Goal: Information Seeking & Learning: Check status

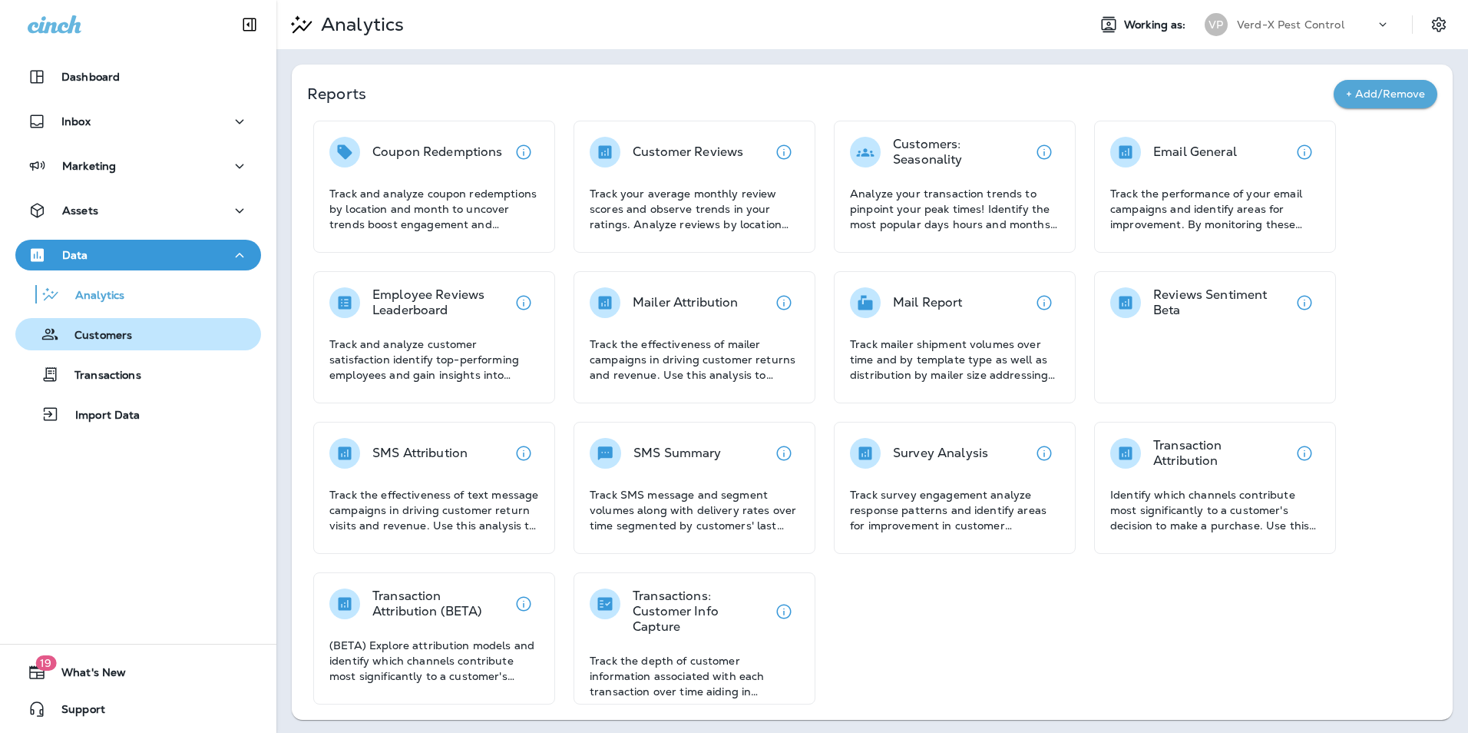
click at [106, 331] on p "Customers" at bounding box center [95, 336] width 73 height 15
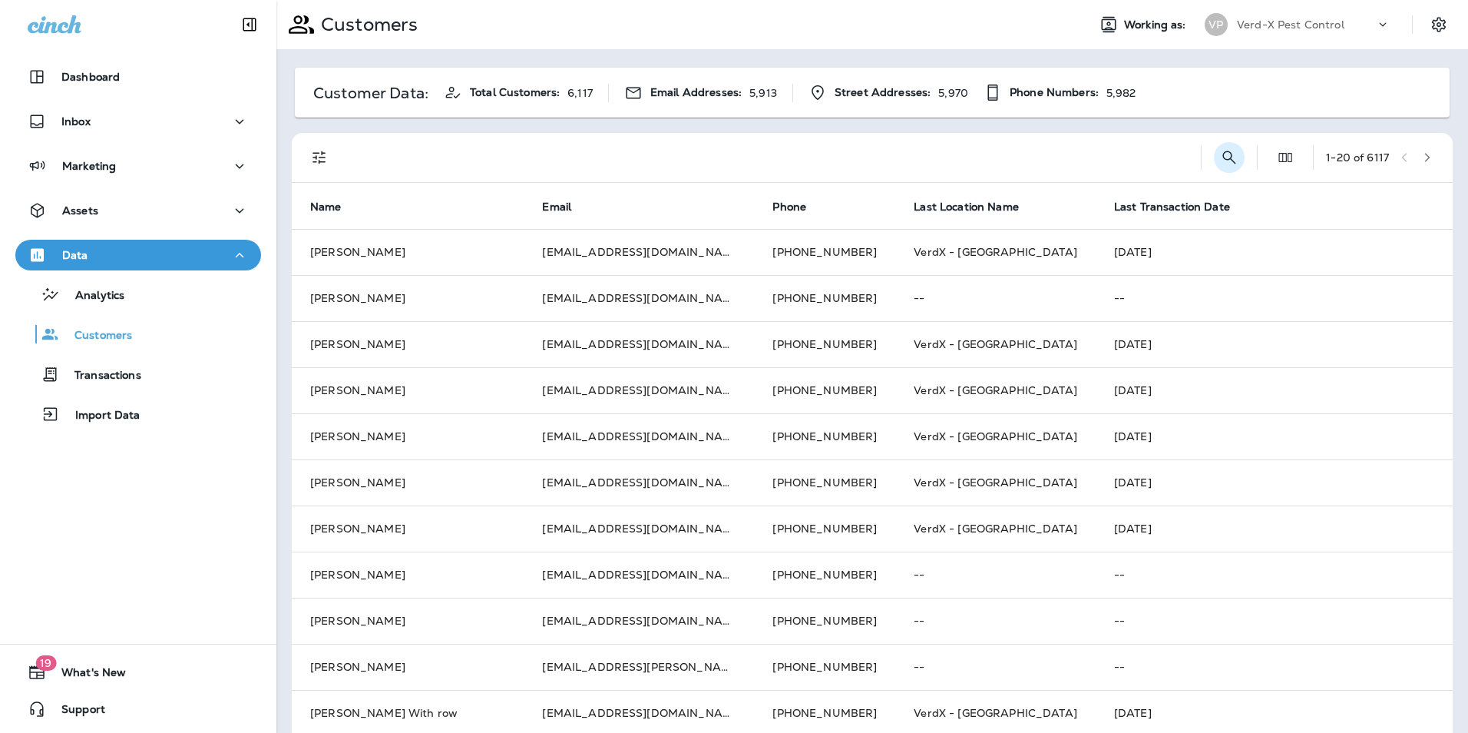
click at [1220, 152] on icon "Search Customers" at bounding box center [1229, 157] width 18 height 18
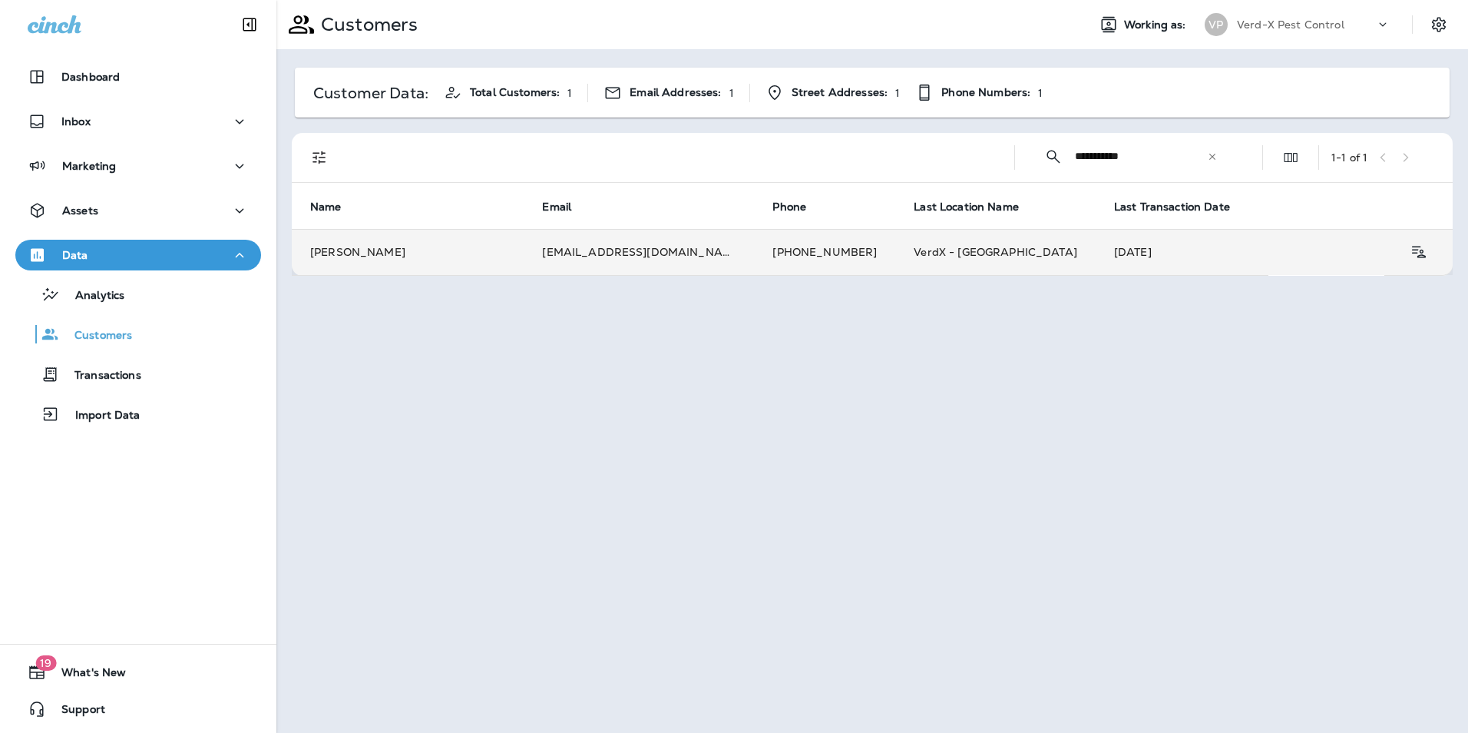
type input "**********"
click at [756, 262] on td "[PHONE_NUMBER]" at bounding box center [824, 252] width 141 height 46
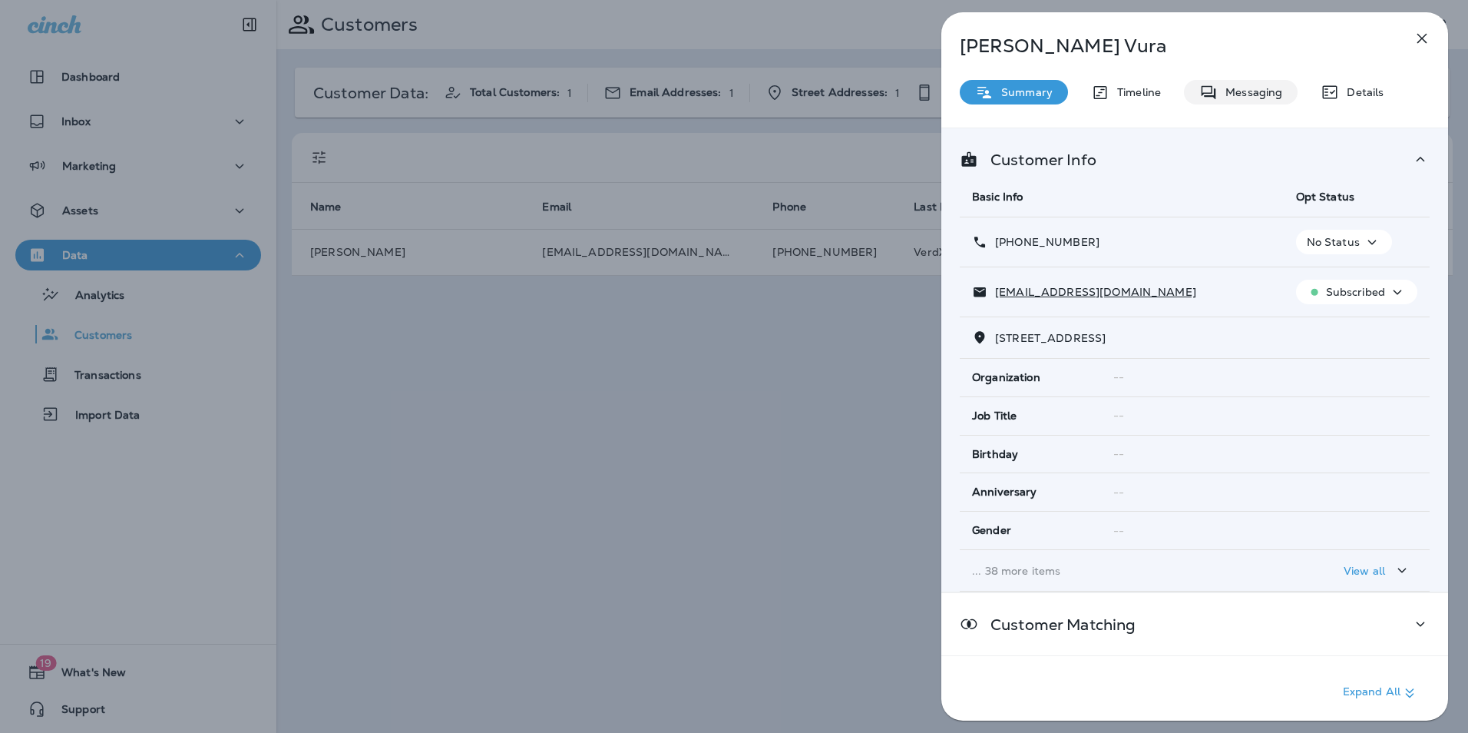
click at [1237, 100] on div "Messaging" at bounding box center [1241, 92] width 114 height 25
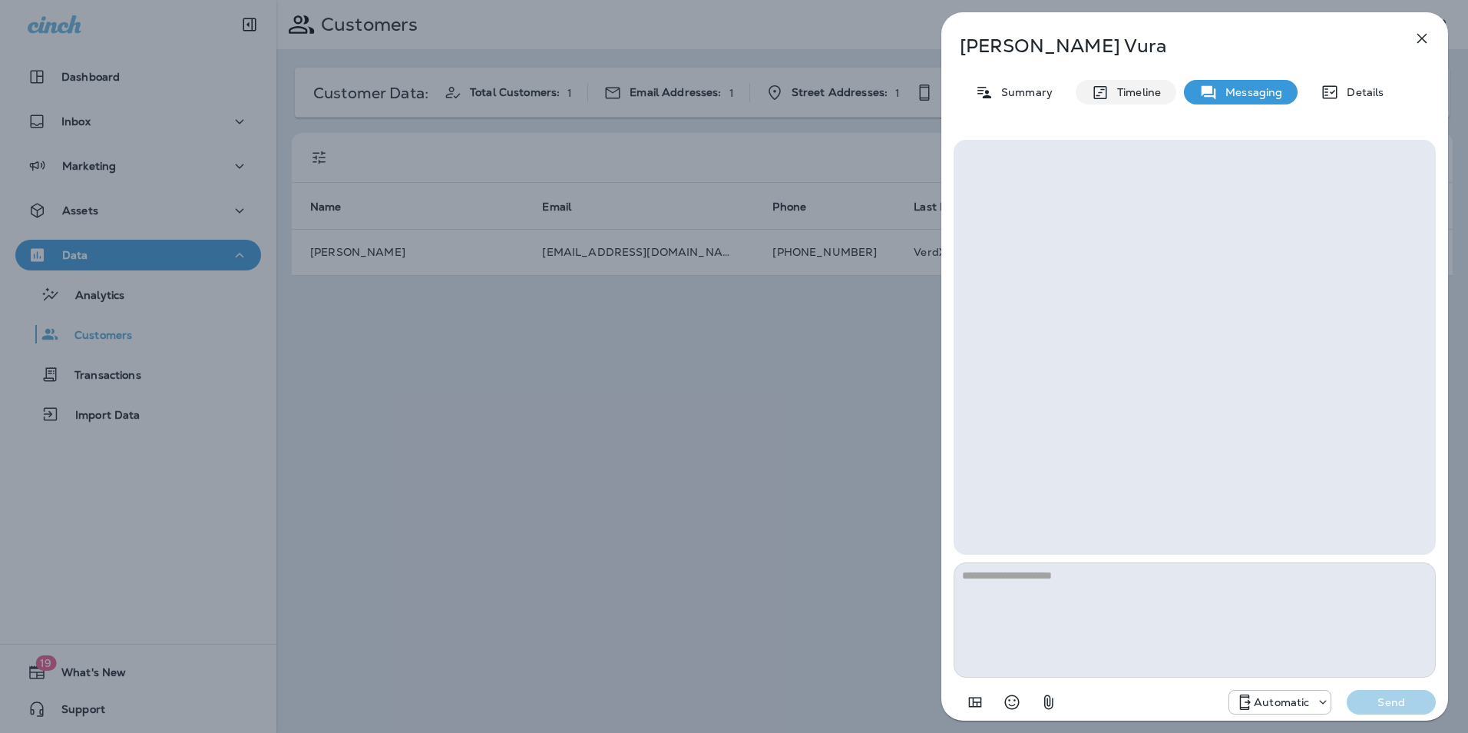
click at [1150, 101] on div "Timeline" at bounding box center [1126, 92] width 101 height 25
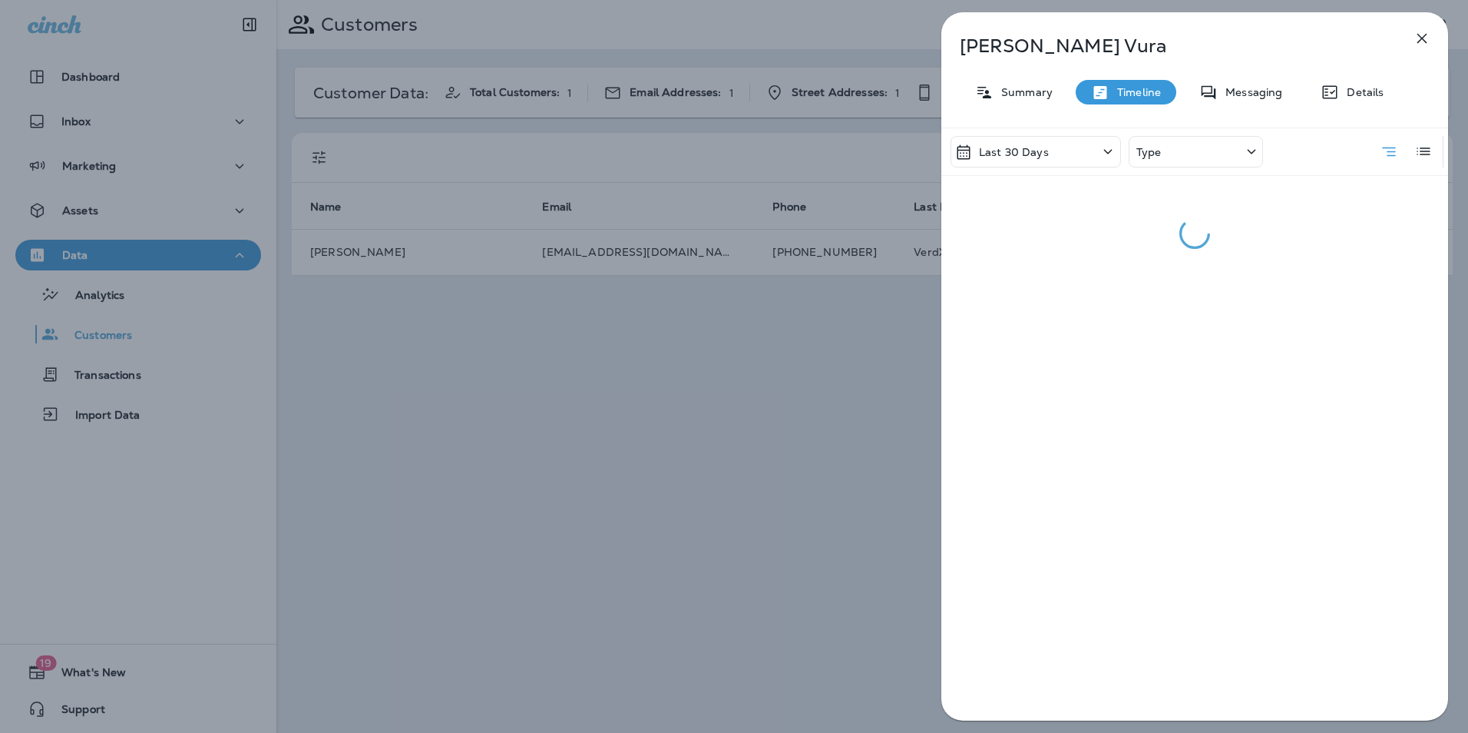
click at [1159, 151] on p "Type" at bounding box center [1149, 152] width 25 height 12
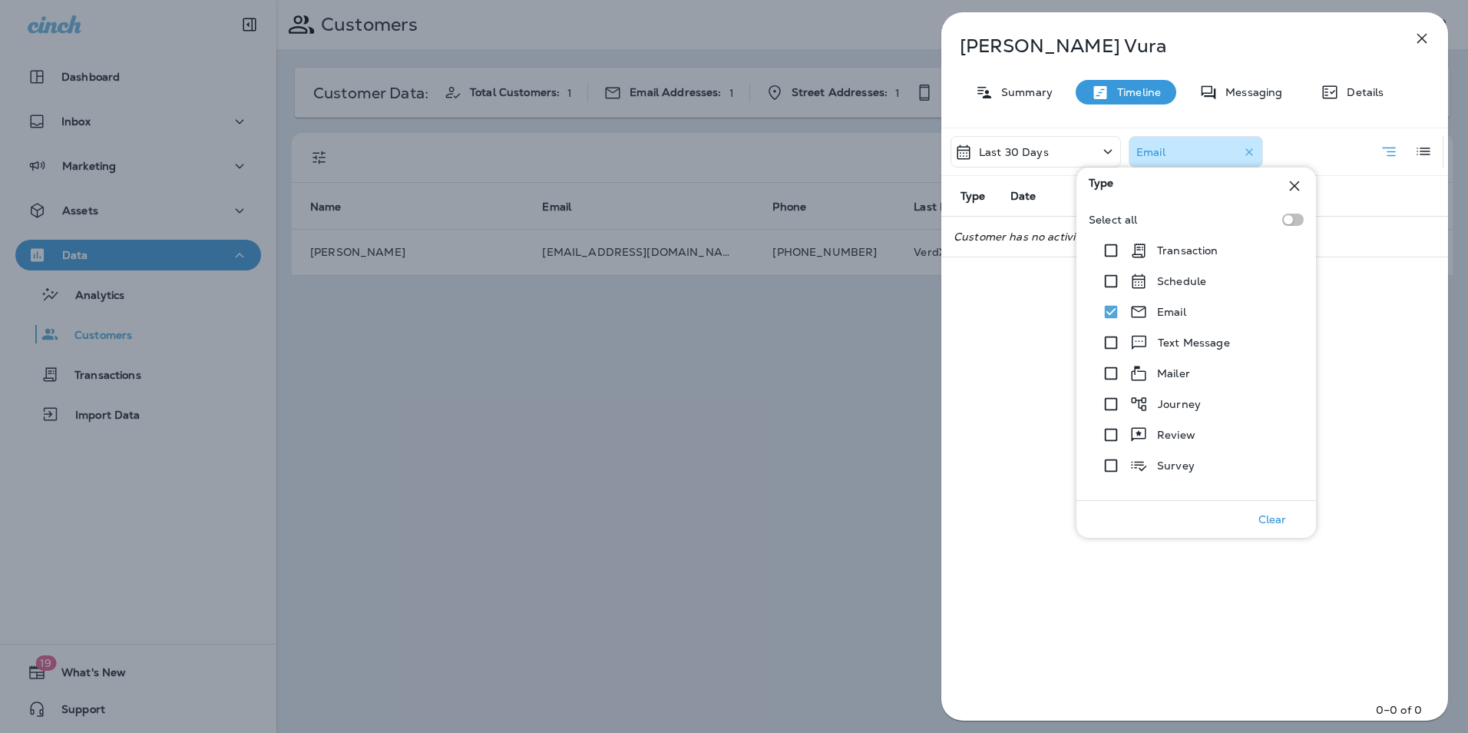
click at [847, 349] on div "[PERSON_NAME] Summary Timeline Messaging Details Last 30 Days Email Type Date D…" at bounding box center [734, 366] width 1468 height 733
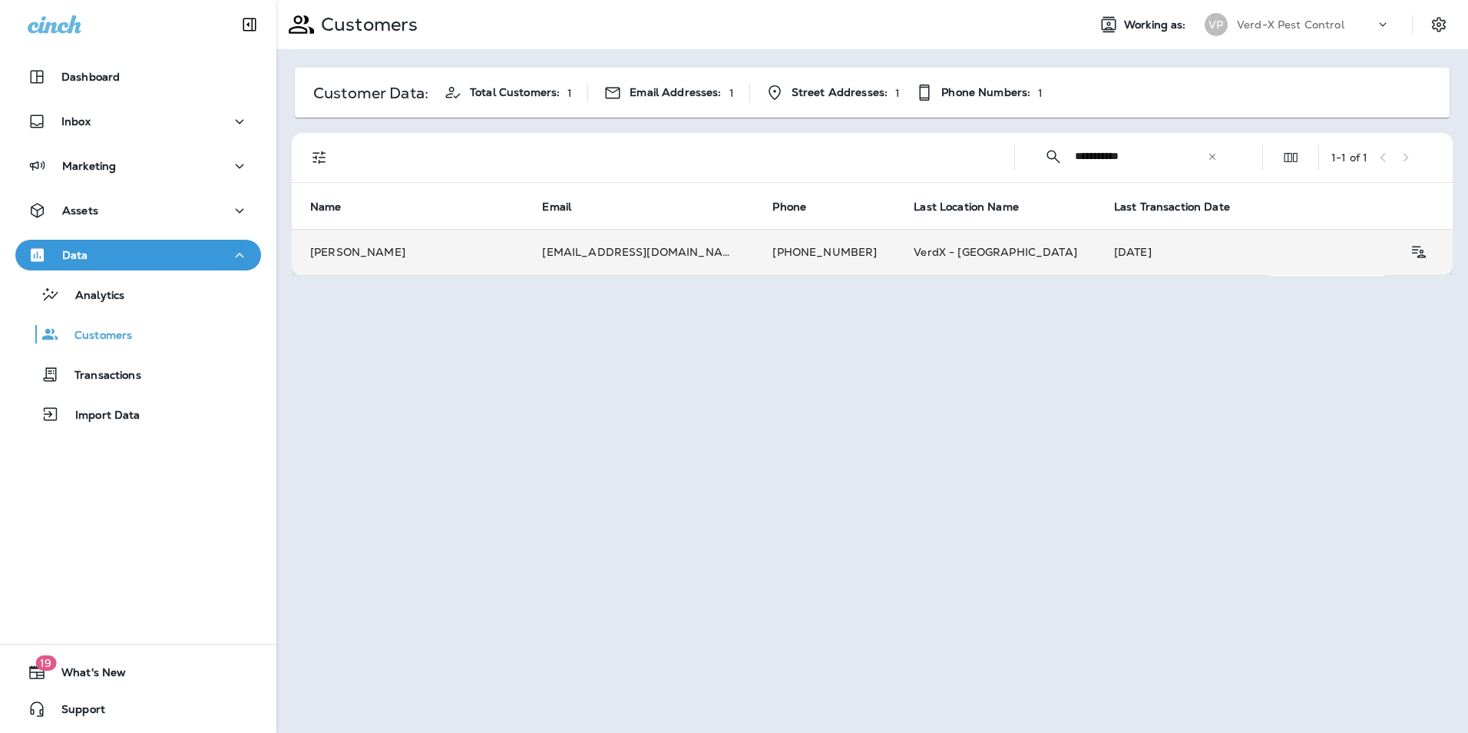
click at [762, 250] on td "[PHONE_NUMBER]" at bounding box center [824, 252] width 141 height 46
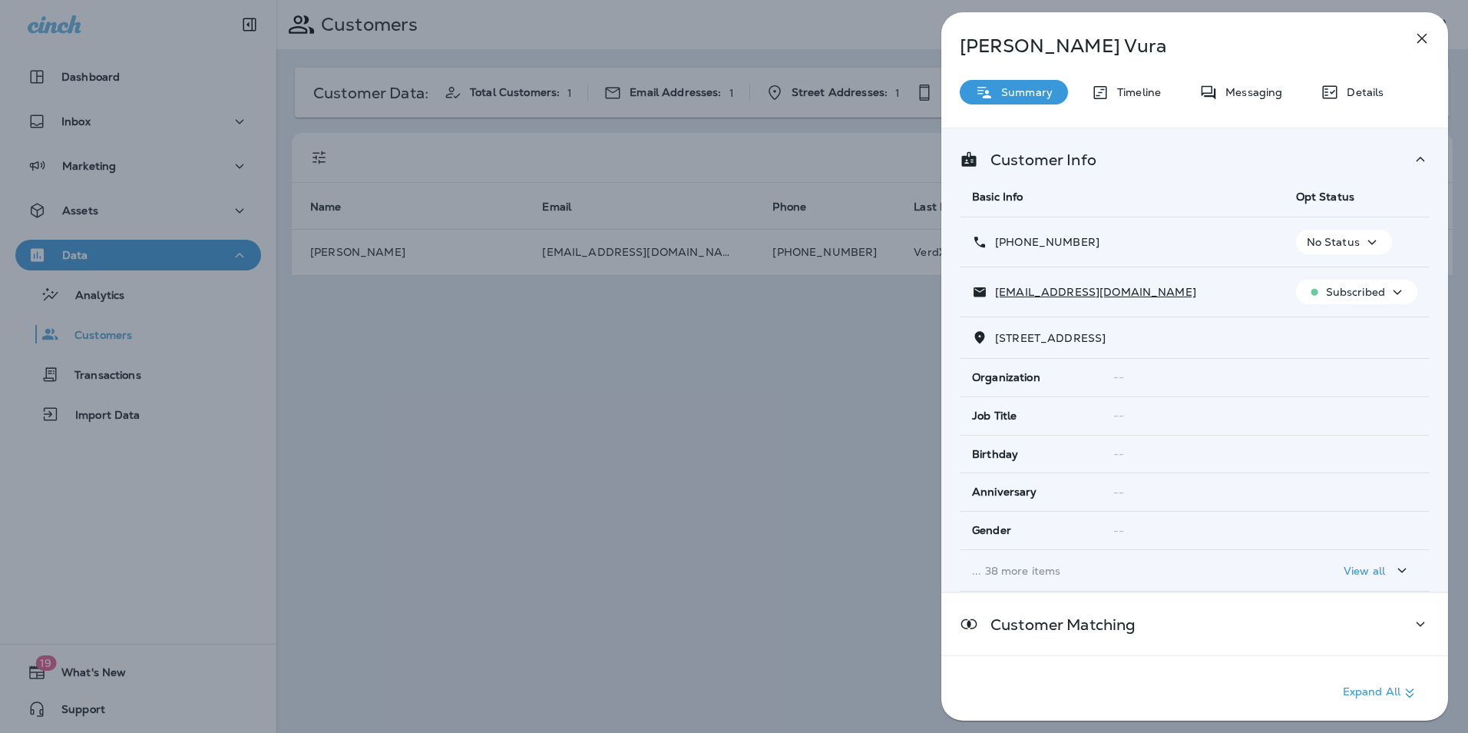
click at [1132, 94] on p "Timeline" at bounding box center [1135, 92] width 51 height 12
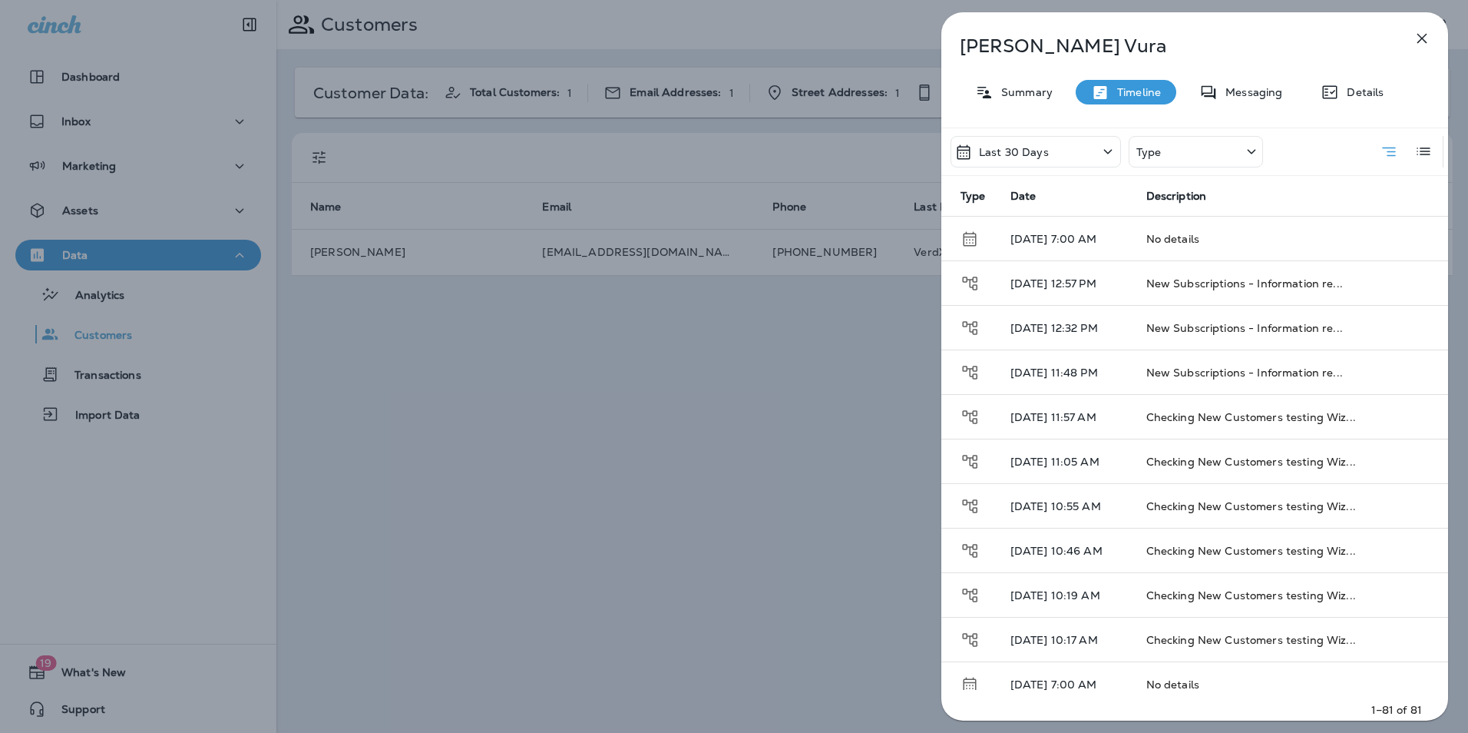
click at [1081, 154] on div "Last 30 Days" at bounding box center [1036, 151] width 171 height 31
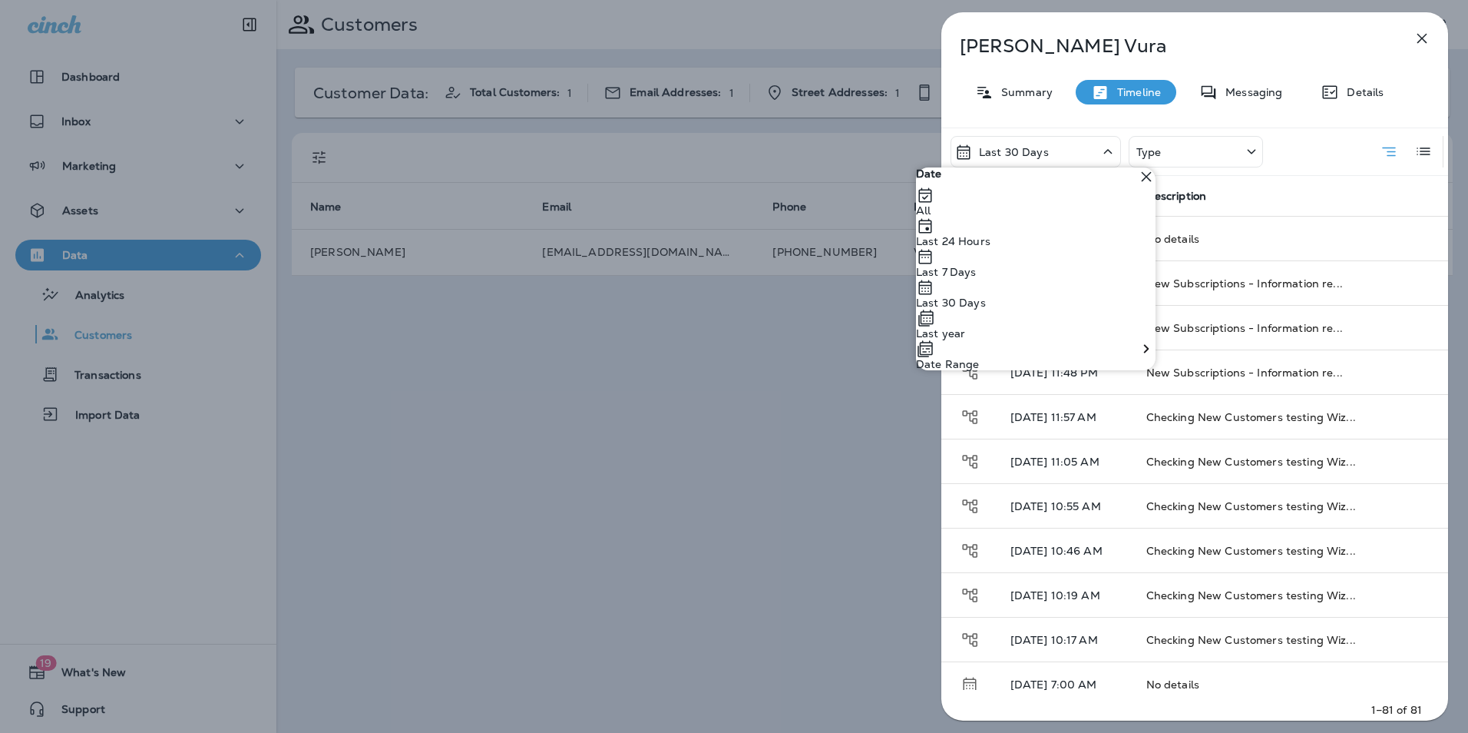
click at [1023, 217] on div "All" at bounding box center [1036, 201] width 240 height 31
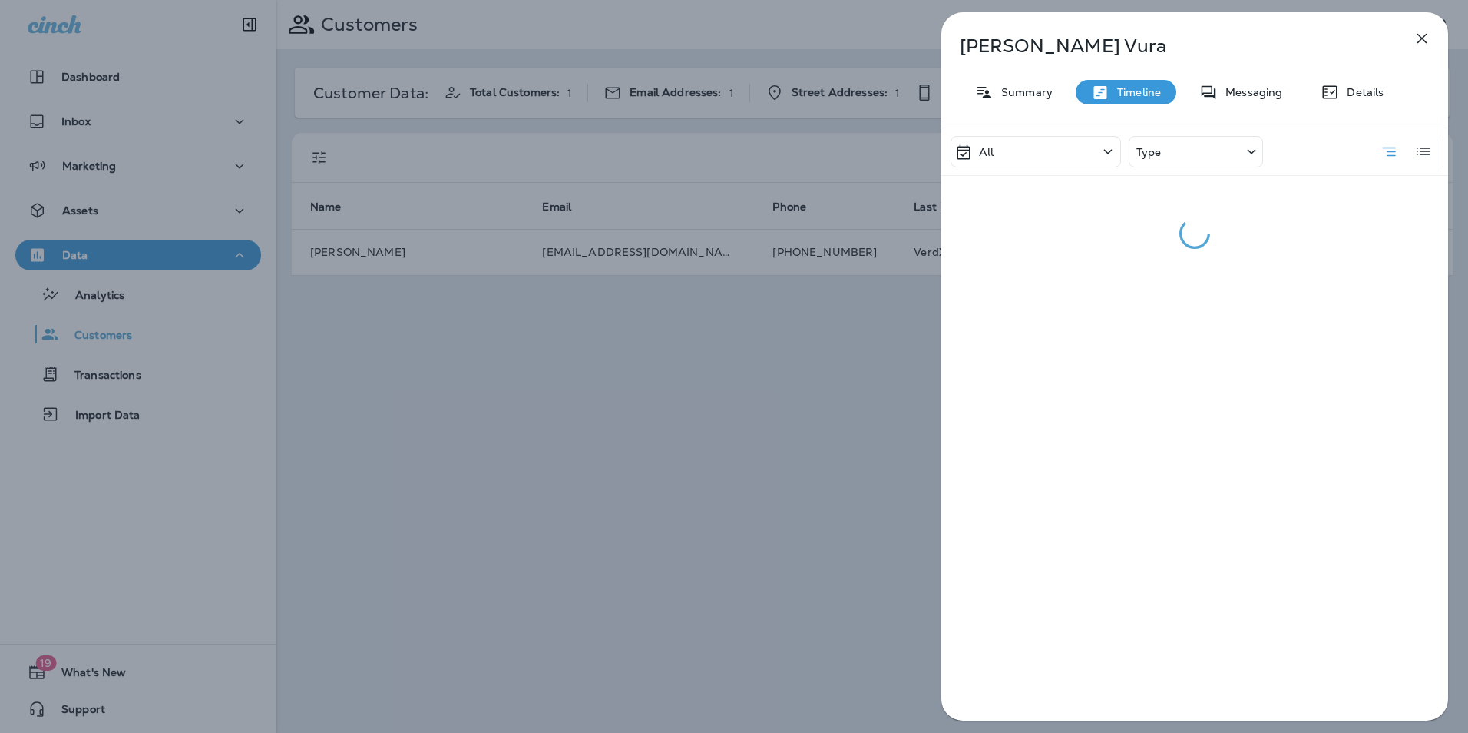
click at [1190, 158] on div "Type" at bounding box center [1196, 151] width 134 height 31
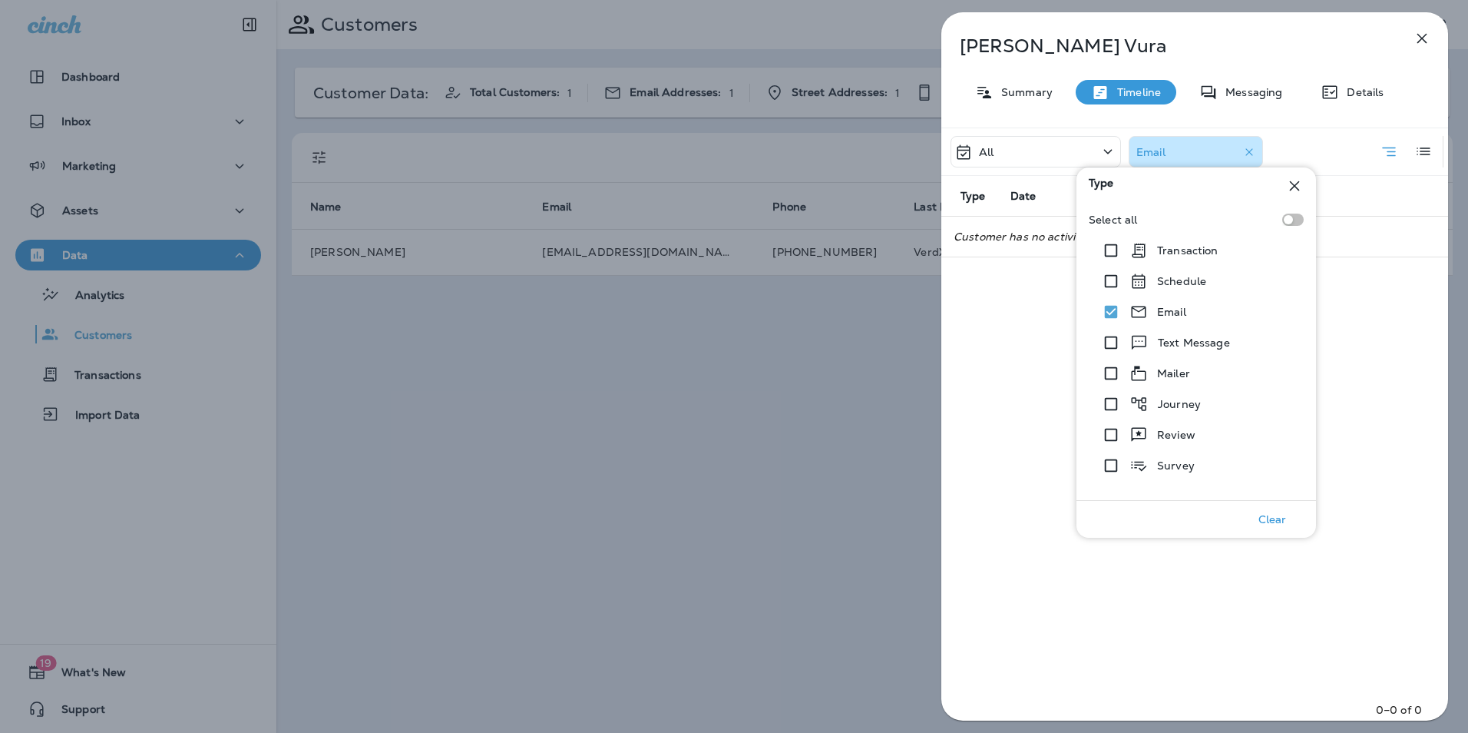
click at [1299, 181] on icon at bounding box center [1295, 186] width 10 height 10
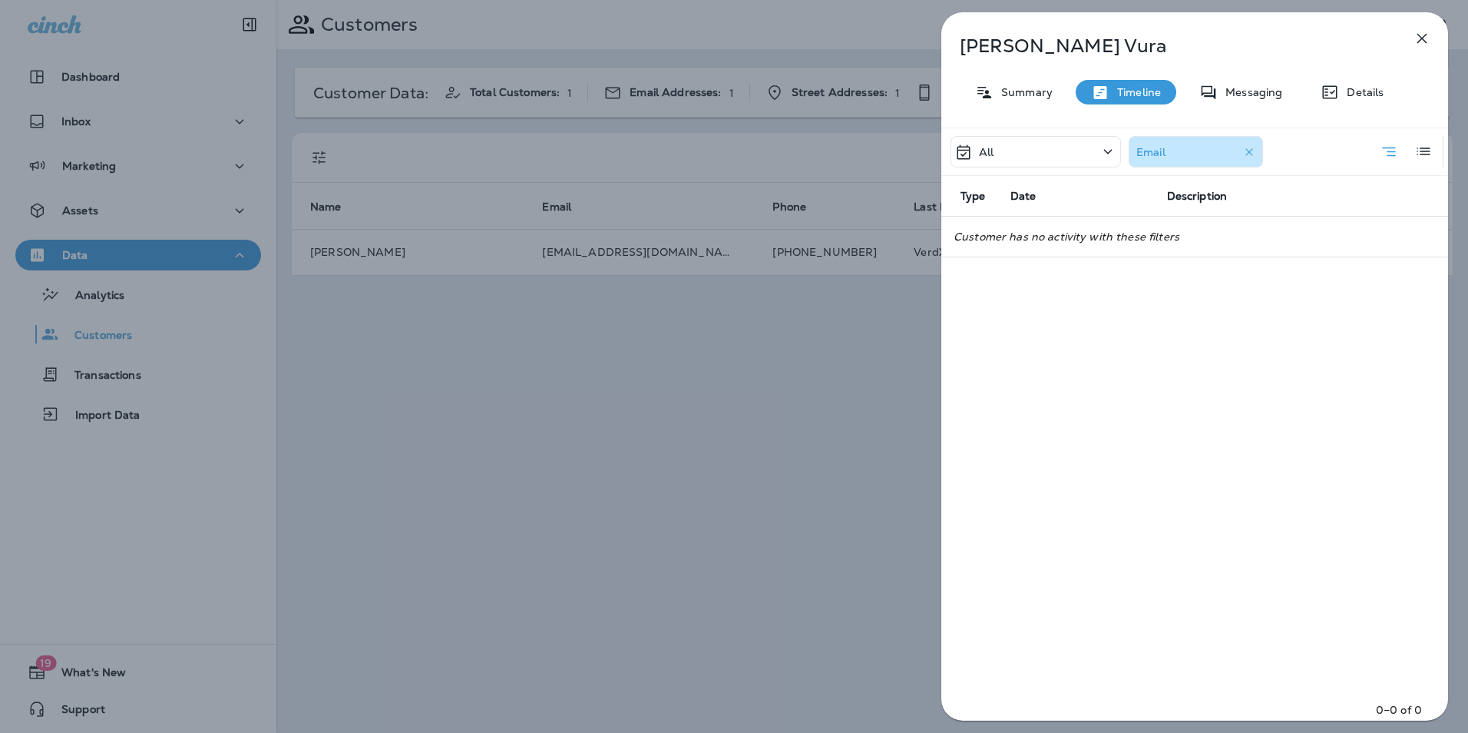
click at [1202, 151] on div "Email" at bounding box center [1199, 152] width 124 height 23
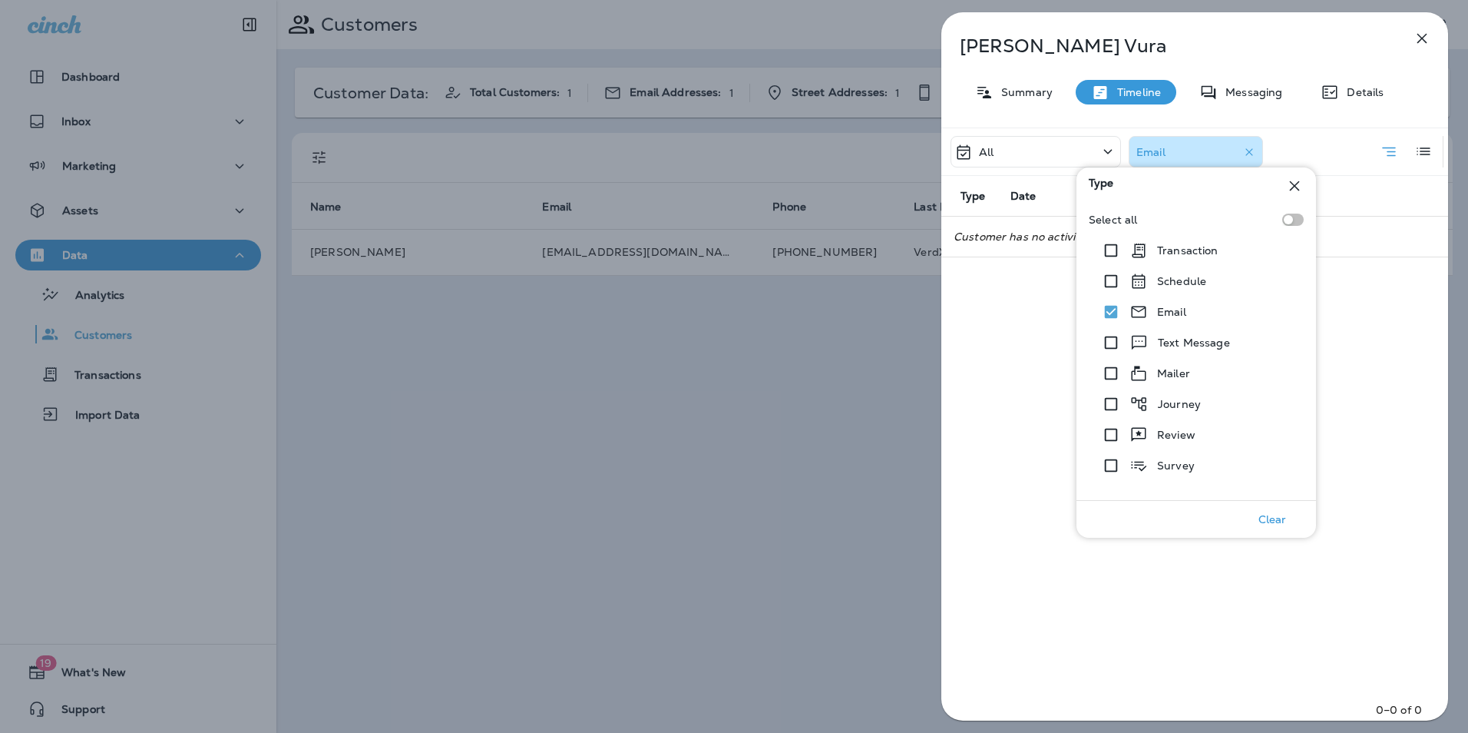
click at [995, 349] on div "All Email Type Date Description Customer has no activity with these filters 0–0…" at bounding box center [1195, 428] width 507 height 602
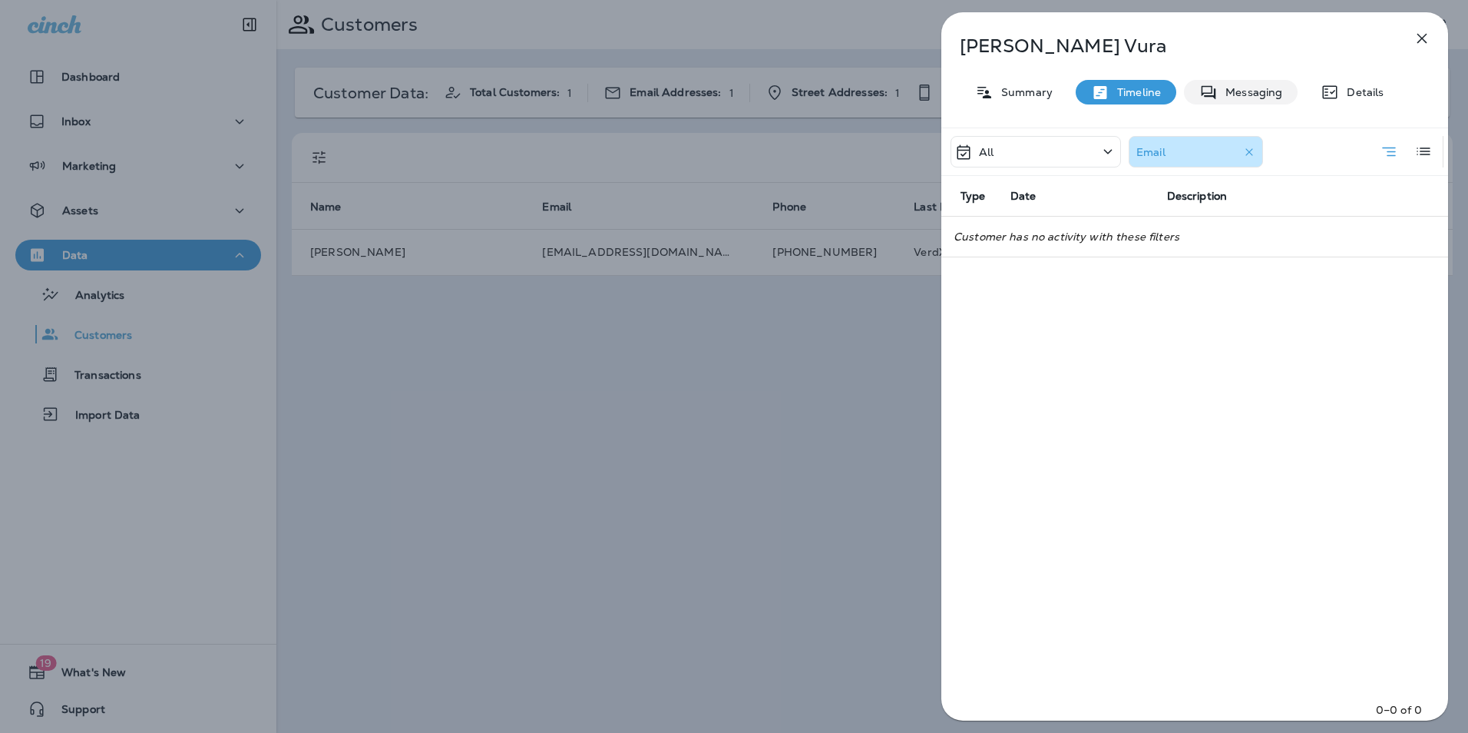
click at [1254, 91] on p "Messaging" at bounding box center [1250, 92] width 65 height 12
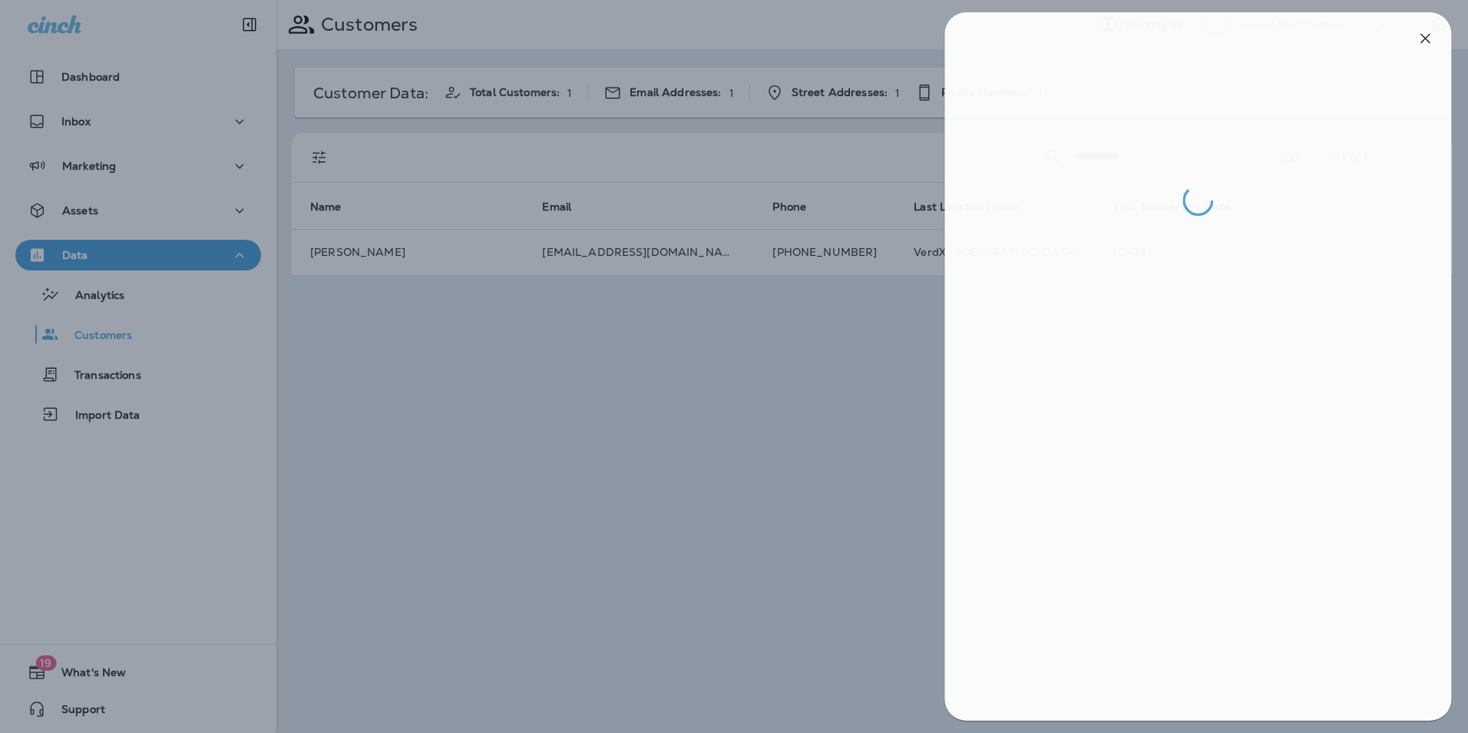
click at [827, 372] on div at bounding box center [737, 366] width 1468 height 733
